Goal: Navigation & Orientation: Find specific page/section

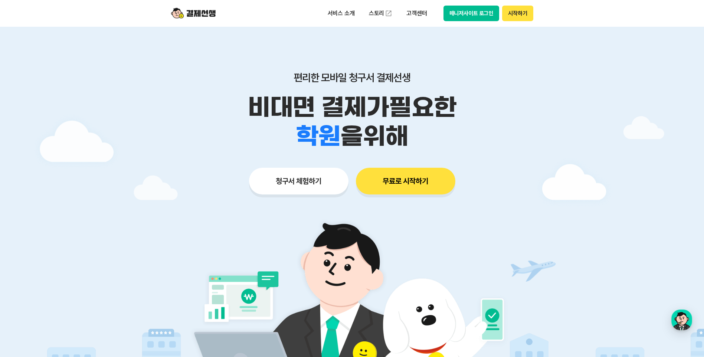
click at [465, 9] on button "매니저사이트 로그인" at bounding box center [471, 14] width 56 height 16
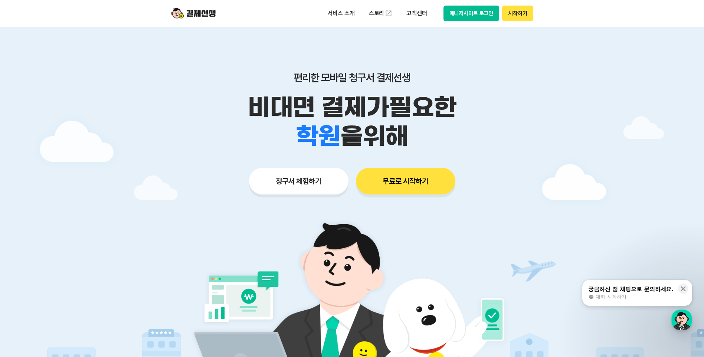
click at [482, 12] on button "매니저사이트 로그인" at bounding box center [471, 14] width 56 height 16
click at [473, 15] on button "매니저사이트 로그인" at bounding box center [471, 14] width 56 height 16
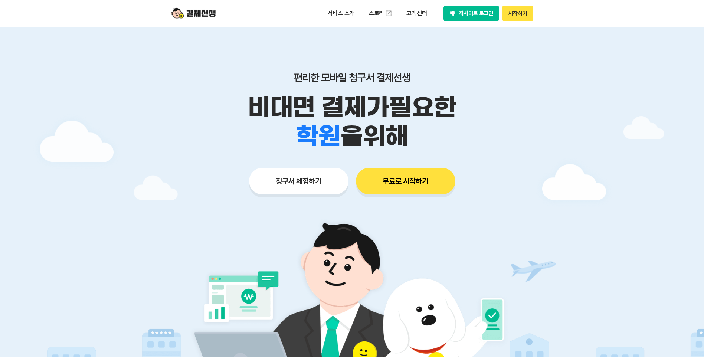
click at [469, 16] on button "매니저사이트 로그인" at bounding box center [471, 14] width 56 height 16
